Goal: Task Accomplishment & Management: Manage account settings

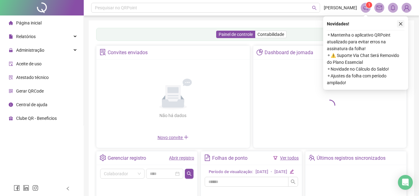
click at [401, 24] on icon "close" at bounding box center [400, 23] width 3 height 3
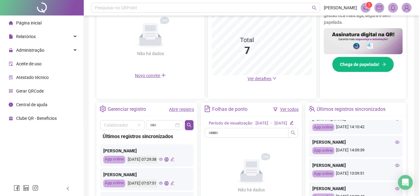
scroll to position [217, 0]
click at [45, 51] on div "Administração" at bounding box center [41, 50] width 81 height 12
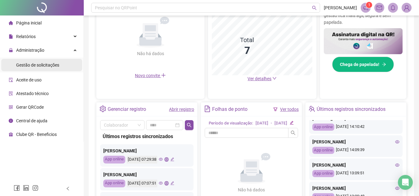
click at [49, 64] on span "Gestão de solicitações" at bounding box center [37, 65] width 43 height 5
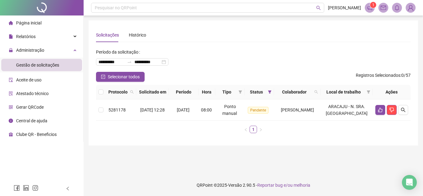
click at [31, 24] on span "Página inicial" at bounding box center [28, 22] width 25 height 5
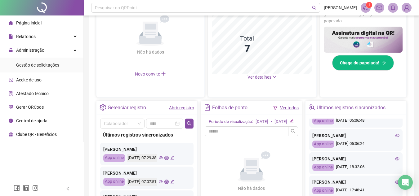
scroll to position [93, 0]
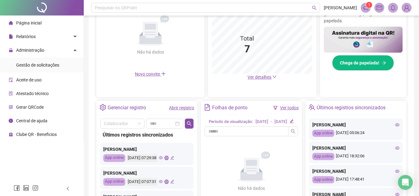
click at [395, 150] on icon "eye" at bounding box center [397, 148] width 4 height 3
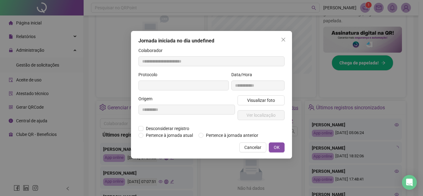
type input "**********"
click at [262, 100] on span "Visualizar foto" at bounding box center [261, 100] width 28 height 7
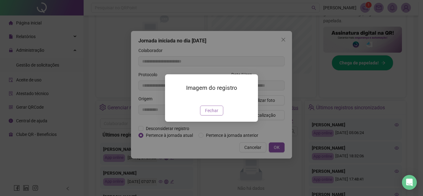
click at [214, 114] on span "Fechar" at bounding box center [211, 110] width 13 height 7
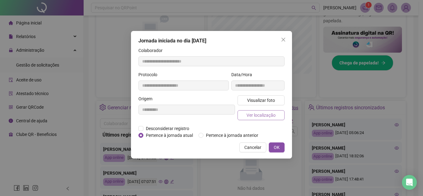
click at [256, 117] on span "Ver localização" at bounding box center [261, 115] width 29 height 7
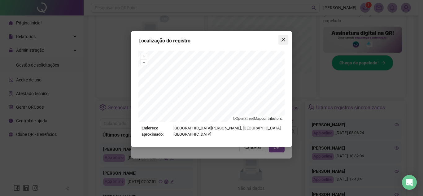
click at [281, 40] on icon "close" at bounding box center [283, 39] width 5 height 5
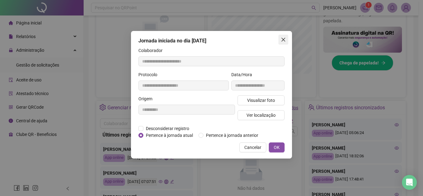
click at [285, 40] on icon "close" at bounding box center [283, 39] width 5 height 5
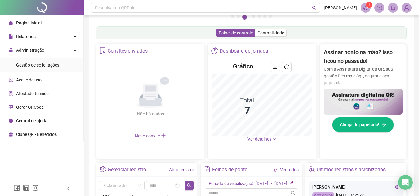
click at [395, 186] on icon "eye" at bounding box center [397, 187] width 4 height 4
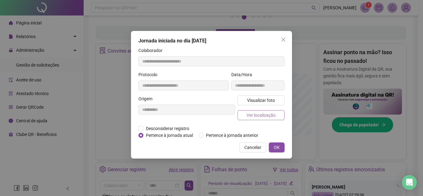
click at [258, 114] on span "Ver localização" at bounding box center [261, 115] width 29 height 7
type input "**********"
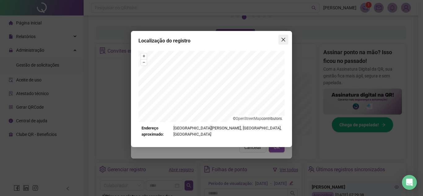
click at [287, 38] on span "Close" at bounding box center [284, 39] width 10 height 5
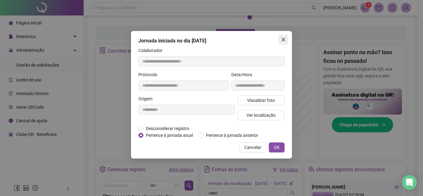
click at [283, 40] on icon "close" at bounding box center [283, 39] width 5 height 5
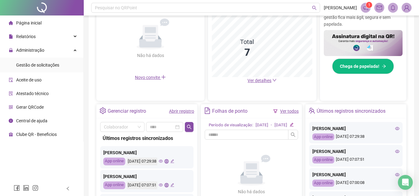
scroll to position [155, 0]
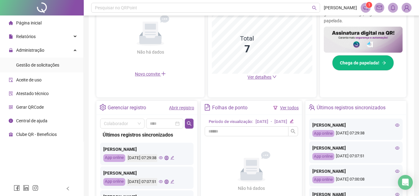
click at [395, 148] on icon "eye" at bounding box center [397, 148] width 4 height 4
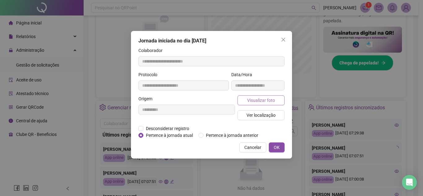
click at [265, 103] on span "Visualizar foto" at bounding box center [261, 100] width 28 height 7
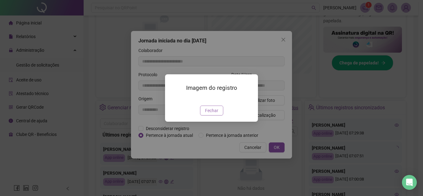
click at [214, 109] on span "Fechar" at bounding box center [211, 110] width 13 height 7
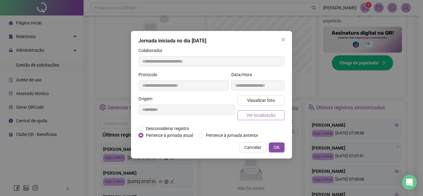
click at [255, 113] on span "Ver localização" at bounding box center [261, 115] width 29 height 7
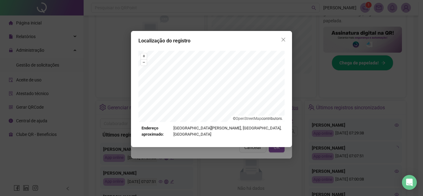
type input "**********"
click at [283, 40] on icon "close" at bounding box center [283, 39] width 5 height 5
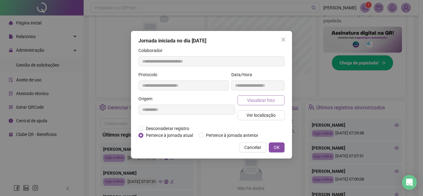
click at [266, 99] on span "Visualizar foto" at bounding box center [261, 100] width 28 height 7
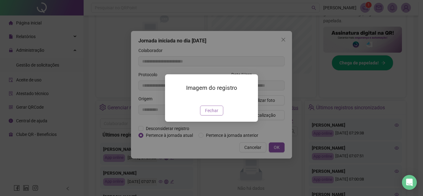
click at [210, 114] on span "Fechar" at bounding box center [211, 110] width 13 height 7
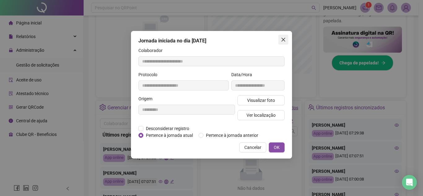
click at [283, 38] on icon "close" at bounding box center [283, 39] width 5 height 5
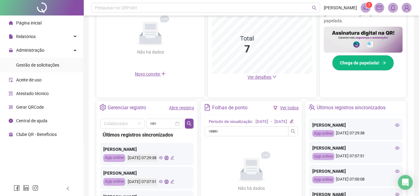
click at [395, 125] on icon "eye" at bounding box center [397, 124] width 4 height 3
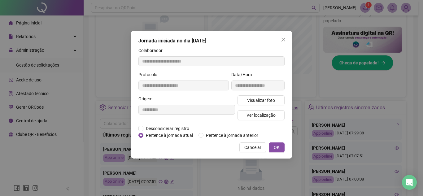
type input "**********"
click at [270, 103] on span "Visualizar foto" at bounding box center [261, 100] width 28 height 7
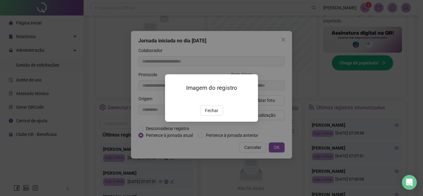
click at [173, 99] on img at bounding box center [173, 99] width 0 height 0
click at [213, 116] on button "Fechar" at bounding box center [211, 111] width 23 height 10
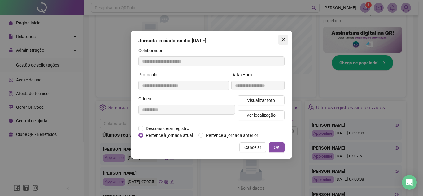
click at [284, 43] on button "Close" at bounding box center [284, 40] width 10 height 10
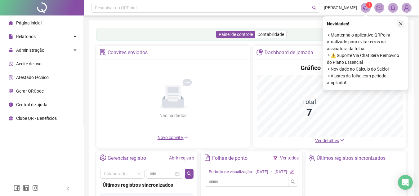
click at [400, 22] on icon "close" at bounding box center [400, 24] width 4 height 4
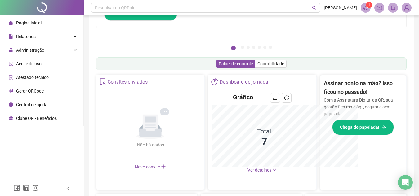
scroll to position [153, 0]
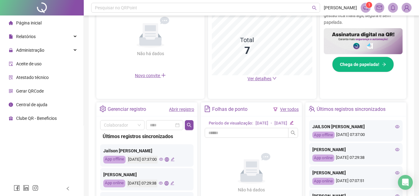
click at [395, 125] on icon "eye" at bounding box center [397, 127] width 4 height 4
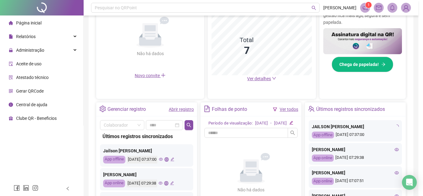
type input "**********"
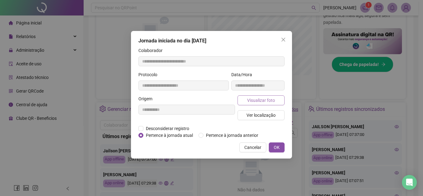
click at [260, 101] on span "Visualizar foto" at bounding box center [261, 100] width 28 height 7
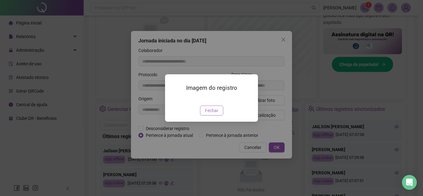
click at [209, 114] on span "Fechar" at bounding box center [211, 110] width 13 height 7
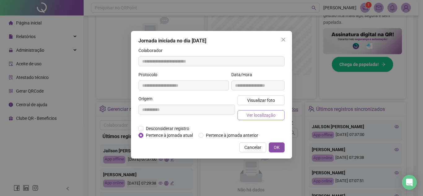
click at [259, 117] on span "Ver localização" at bounding box center [261, 115] width 29 height 7
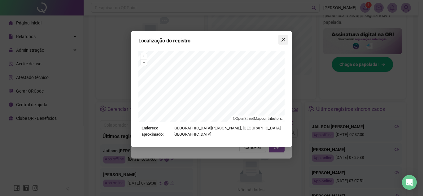
click at [283, 41] on icon "close" at bounding box center [283, 39] width 5 height 5
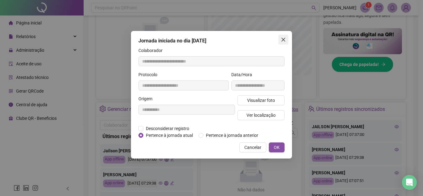
click at [286, 39] on icon "close" at bounding box center [283, 39] width 5 height 5
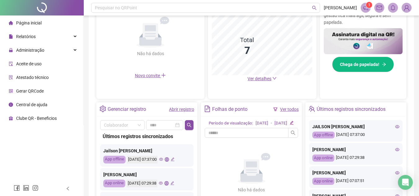
click at [21, 21] on span "Página inicial" at bounding box center [28, 22] width 25 height 5
